Goal: Navigation & Orientation: Find specific page/section

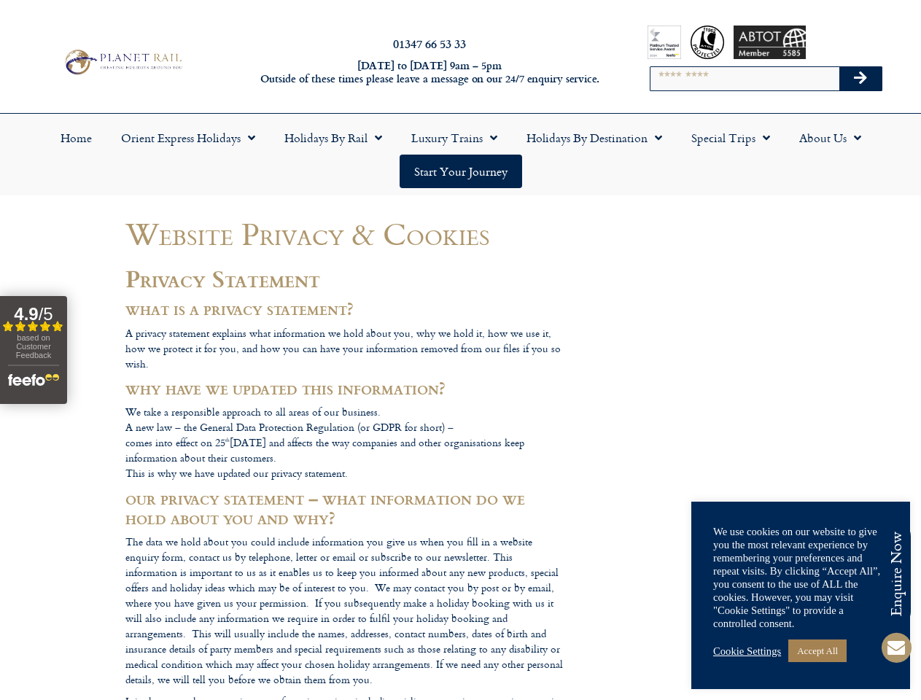
click at [766, 79] on input "Search" at bounding box center [744, 78] width 189 height 23
click at [861, 79] on icon "Search" at bounding box center [860, 78] width 13 height 15
click at [594, 138] on link "Holidays by Destination" at bounding box center [594, 138] width 165 height 34
click at [801, 650] on link "Accept All" at bounding box center [817, 651] width 58 height 23
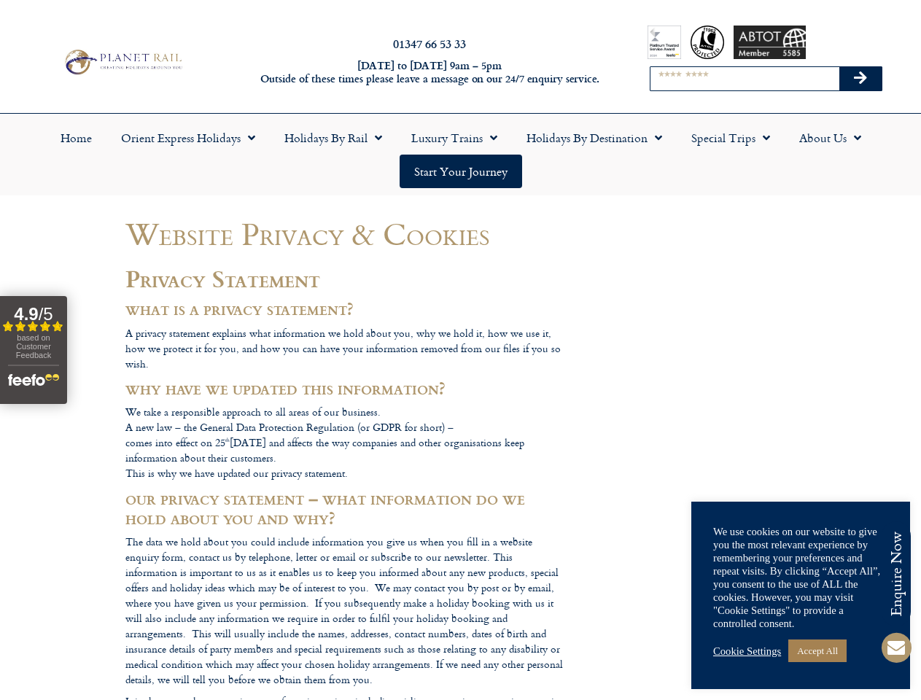
click at [750, 651] on link "Cookie Settings" at bounding box center [747, 651] width 68 height 13
click at [823, 650] on link "Accept All" at bounding box center [817, 651] width 58 height 23
click at [900, 649] on icon at bounding box center [896, 647] width 35 height 35
click at [896, 648] on icon at bounding box center [896, 647] width 35 height 35
